Goal: Task Accomplishment & Management: Manage account settings

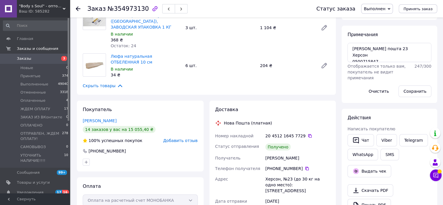
scroll to position [33, 0]
click at [36, 101] on span "Оплаченные" at bounding box center [32, 100] width 25 height 5
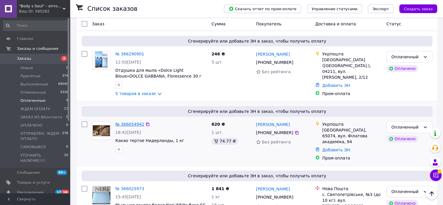
click at [133, 122] on link "№ 366054942" at bounding box center [129, 124] width 29 height 5
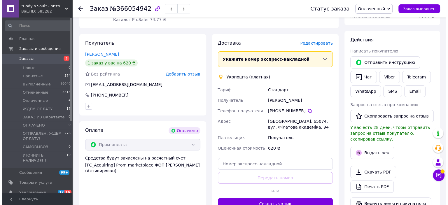
scroll to position [65, 0]
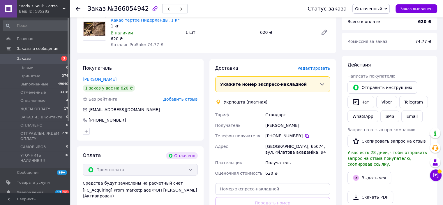
click at [317, 70] on span "Редактировать" at bounding box center [314, 68] width 33 height 5
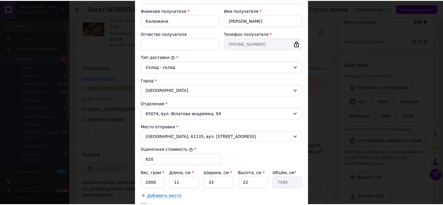
scroll to position [158, 0]
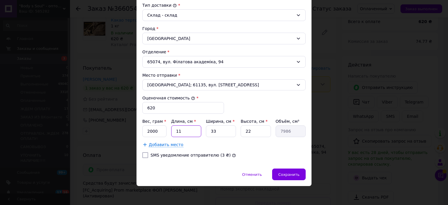
click at [176, 129] on input "11" at bounding box center [186, 131] width 30 height 12
type input "3"
type input "2178"
type input "34"
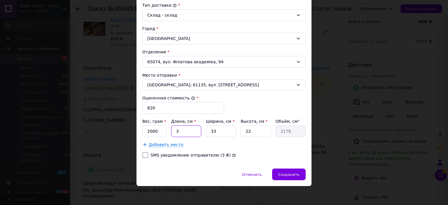
type input "24684"
type input "34"
click at [212, 129] on input "33" at bounding box center [221, 131] width 30 height 12
type input "6"
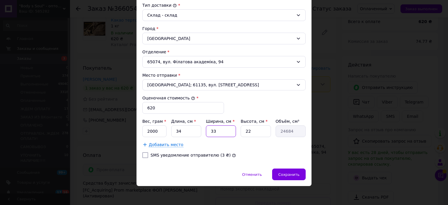
type input "4488"
type input "6"
click at [150, 131] on input "2000" at bounding box center [154, 131] width 24 height 12
type input "1060"
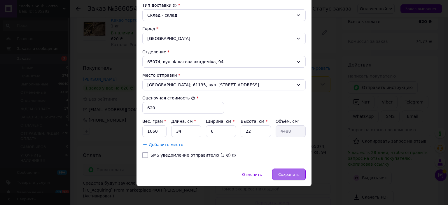
click at [297, 173] on span "Сохранить" at bounding box center [288, 174] width 21 height 4
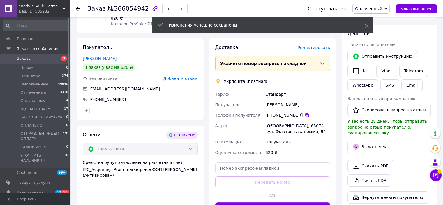
scroll to position [123, 0]
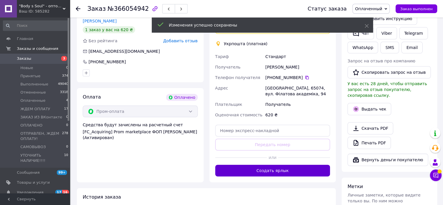
click at [288, 168] on button "Создать ярлык" at bounding box center [272, 171] width 115 height 12
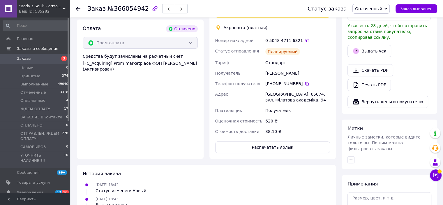
scroll to position [211, 0]
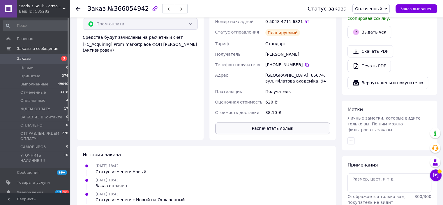
click at [292, 129] on button "Распечатать ярлык" at bounding box center [272, 128] width 115 height 12
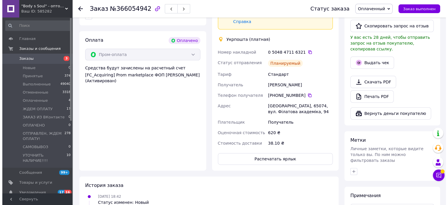
scroll to position [152, 0]
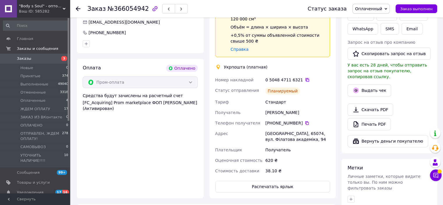
click at [305, 79] on icon at bounding box center [307, 80] width 5 height 5
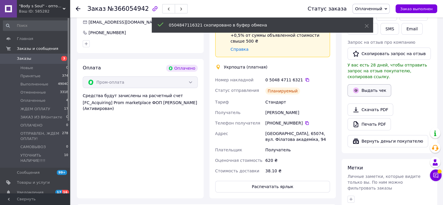
click at [376, 84] on button "Выдать чек" at bounding box center [370, 90] width 44 height 12
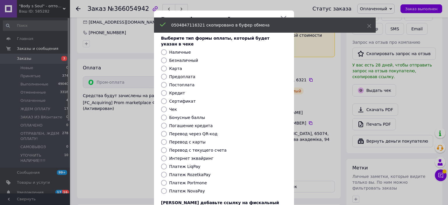
click at [161, 172] on input "Платеж RozetkaPay" at bounding box center [164, 175] width 6 height 6
radio input "true"
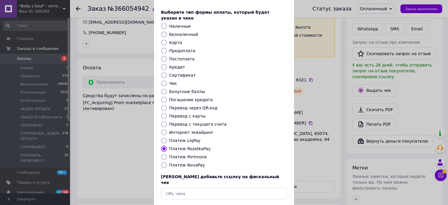
scroll to position [45, 0]
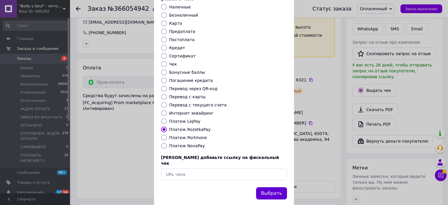
drag, startPoint x: 280, startPoint y: 181, endPoint x: 306, endPoint y: 181, distance: 26.5
click at [280, 187] on button "Выбрать" at bounding box center [271, 193] width 31 height 13
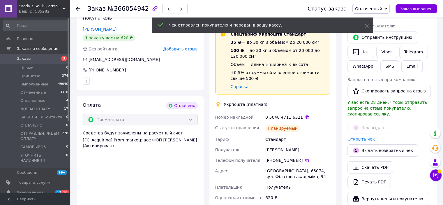
scroll to position [65, 0]
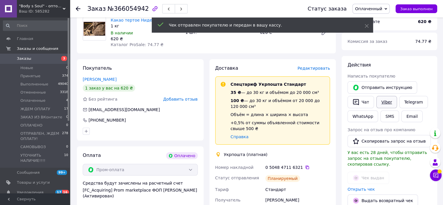
click at [384, 102] on link "Viber" at bounding box center [387, 102] width 20 height 12
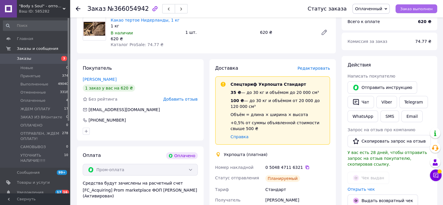
click at [416, 9] on span "Заказ выполнен" at bounding box center [416, 9] width 32 height 4
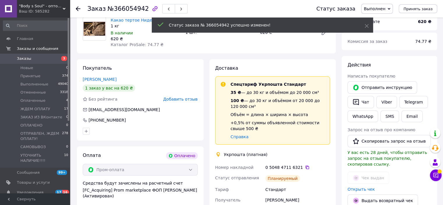
click at [78, 10] on icon at bounding box center [78, 8] width 5 height 5
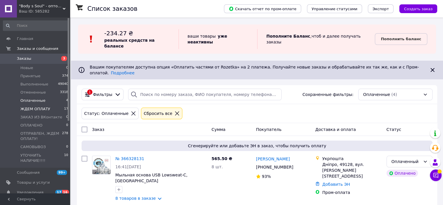
click at [39, 108] on span "ЖДЕМ ОПЛАТУ" at bounding box center [35, 108] width 30 height 5
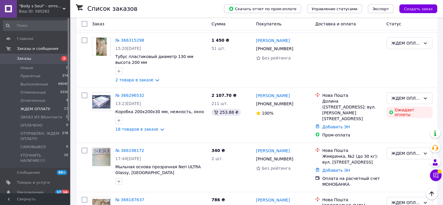
scroll to position [175, 0]
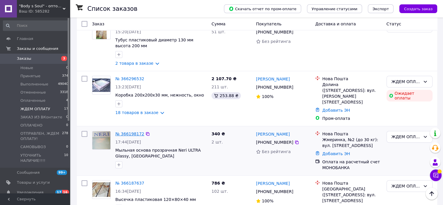
click at [126, 131] on link "№ 366198172" at bounding box center [129, 133] width 29 height 5
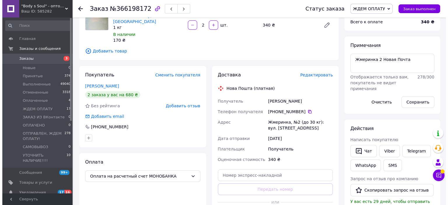
scroll to position [29, 0]
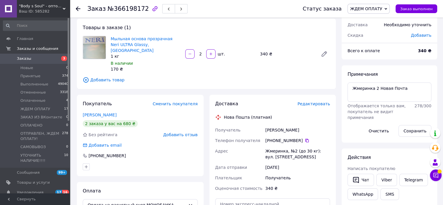
click at [316, 101] on span "Редактировать" at bounding box center [314, 103] width 33 height 5
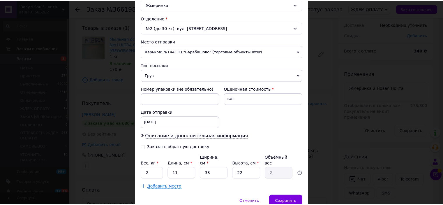
scroll to position [191, 0]
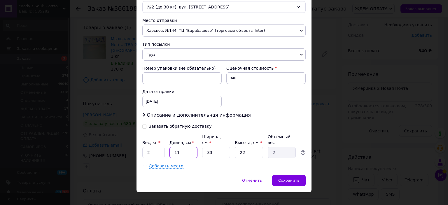
click at [173, 147] on input "11" at bounding box center [183, 153] width 28 height 12
type input "2"
type input "0.36"
type input "20"
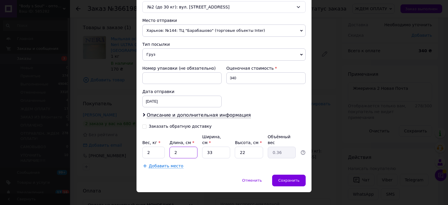
type input "3.63"
type input "20"
click at [212, 147] on input "33" at bounding box center [216, 153] width 28 height 12
type input "1"
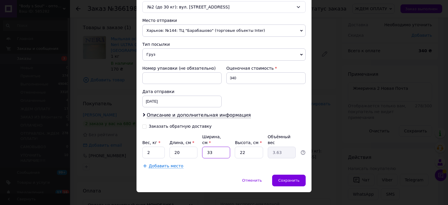
type input "0.11"
type input "13"
type input "1.43"
type input "13"
click at [292, 178] on span "Сохранить" at bounding box center [288, 180] width 21 height 4
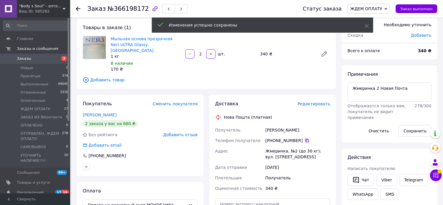
scroll to position [117, 0]
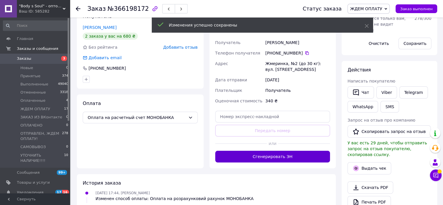
click at [303, 151] on button "Сгенерировать ЭН" at bounding box center [272, 157] width 115 height 12
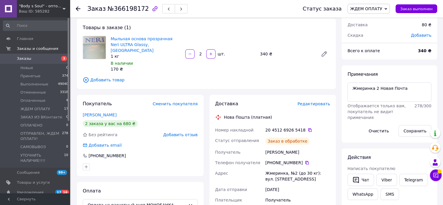
scroll to position [30, 0]
click at [308, 128] on icon at bounding box center [310, 130] width 5 height 5
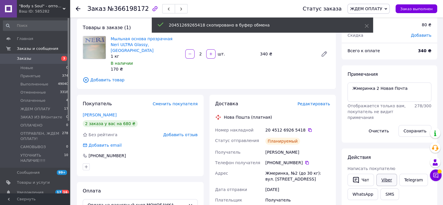
click at [387, 179] on link "Viber" at bounding box center [387, 180] width 20 height 12
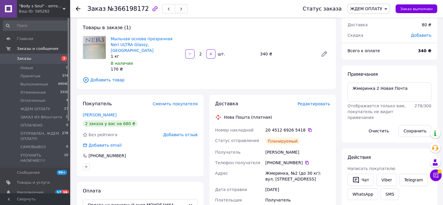
click at [77, 9] on use at bounding box center [78, 8] width 5 height 5
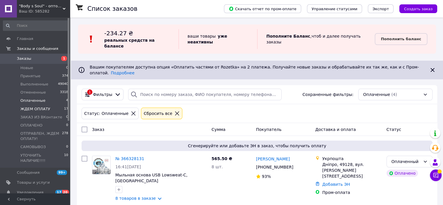
click at [38, 111] on span "ЖДЕМ ОПЛАТУ" at bounding box center [35, 108] width 30 height 5
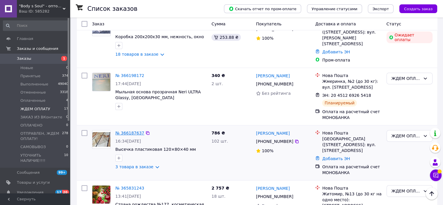
click at [137, 131] on link "№ 366187637" at bounding box center [129, 133] width 29 height 5
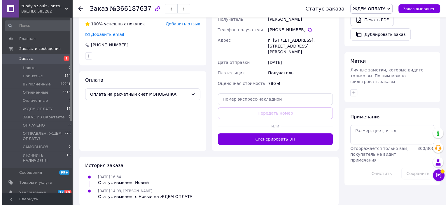
scroll to position [128, 0]
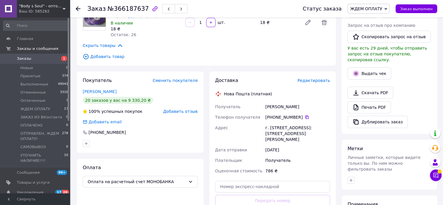
click at [312, 80] on div "Доставка Редактировать Нова Пошта (платная) Получатель [PERSON_NAME] Телефон по…" at bounding box center [272, 154] width 115 height 155
click at [312, 78] on span "Редактировать" at bounding box center [314, 80] width 33 height 5
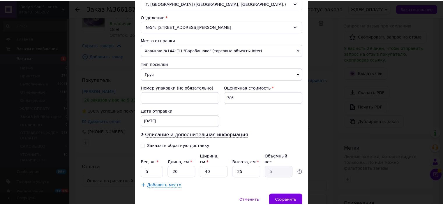
scroll to position [191, 0]
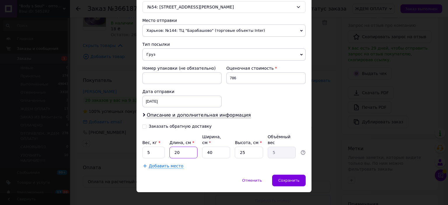
click at [175, 147] on input "20" at bounding box center [183, 153] width 28 height 12
type input "2"
type input "0.5"
type input "28"
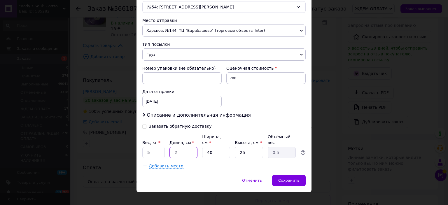
type input "7"
type input "28"
click at [207, 147] on input "40" at bounding box center [216, 153] width 28 height 12
type input "3"
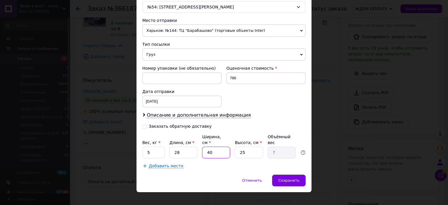
type input "0.53"
type input "32"
type input "5.6"
type input "32"
click at [244, 147] on input "25" at bounding box center [249, 153] width 28 height 12
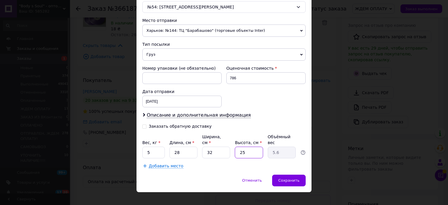
click at [244, 147] on input "25" at bounding box center [249, 153] width 28 height 12
type input "5"
type input "1.12"
type input "5"
drag, startPoint x: 145, startPoint y: 146, endPoint x: 164, endPoint y: 151, distance: 19.1
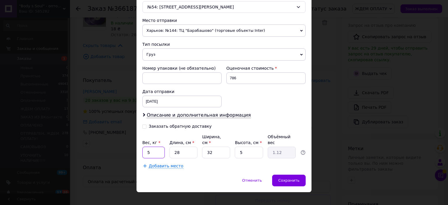
click at [164, 151] on div "Плательщик Получатель Отправитель Фамилия получателя Удод Имя получателя [PERSO…" at bounding box center [223, 22] width 163 height 292
type input "1.5"
click at [291, 178] on span "Сохранить" at bounding box center [288, 180] width 21 height 4
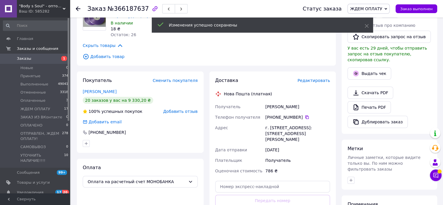
scroll to position [186, 0]
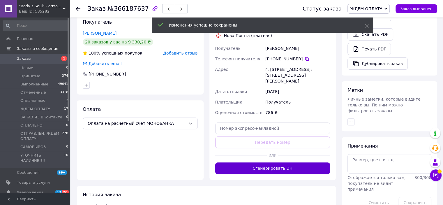
click at [303, 163] on button "Сгенерировать ЭН" at bounding box center [272, 168] width 115 height 12
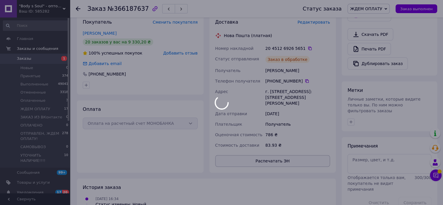
scroll to position [128, 0]
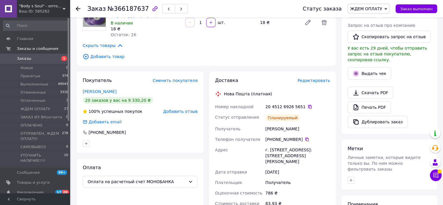
click at [308, 104] on icon at bounding box center [310, 106] width 5 height 5
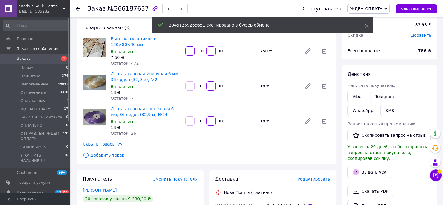
scroll to position [0, 0]
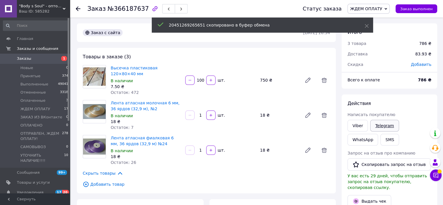
click at [387, 125] on link "Telegram" at bounding box center [384, 126] width 29 height 12
